Goal: Ask a question

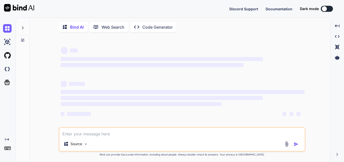
type textarea "x"
click at [88, 135] on textarea at bounding box center [181, 132] width 245 height 9
type textarea "h"
type textarea "x"
type textarea "hi"
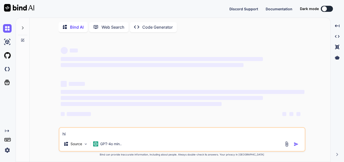
type textarea "x"
click at [8, 150] on img at bounding box center [7, 150] width 9 height 9
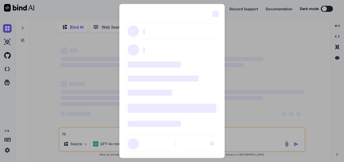
click at [250, 63] on div "‌ ‌ ‌ ‌ ‌ ‌ ‌ ‌ ‌ ‌ ‌ ‌ ‌ ‌ ‌" at bounding box center [172, 81] width 344 height 162
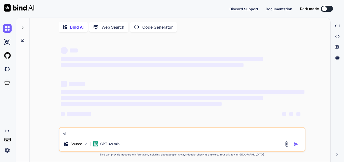
click at [327, 8] on button at bounding box center [327, 9] width 12 height 6
